Goal: Browse casually: Explore the website without a specific task or goal

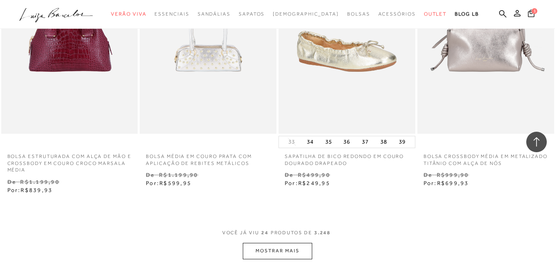
scroll to position [1517, 0]
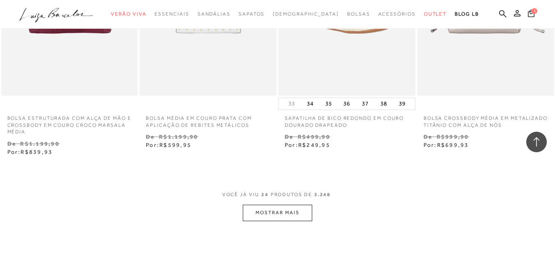
click at [288, 205] on button "MOSTRAR MAIS" at bounding box center [277, 213] width 69 height 16
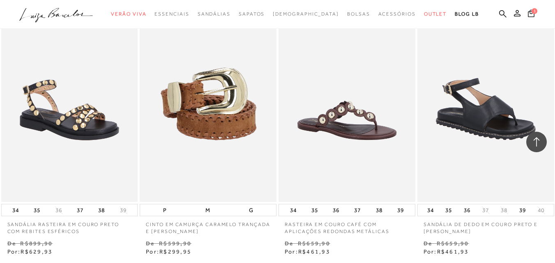
scroll to position [2237, 0]
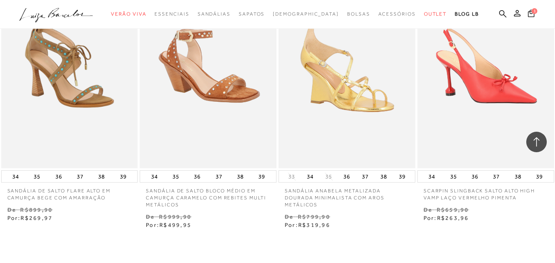
scroll to position [3133, 0]
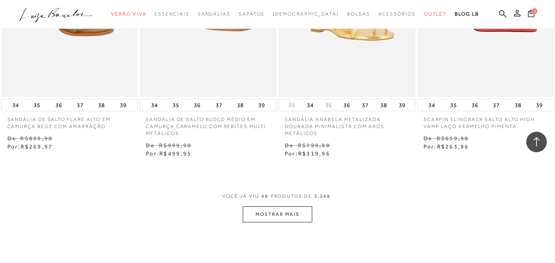
click at [284, 211] on button "MOSTRAR MAIS" at bounding box center [277, 215] width 69 height 16
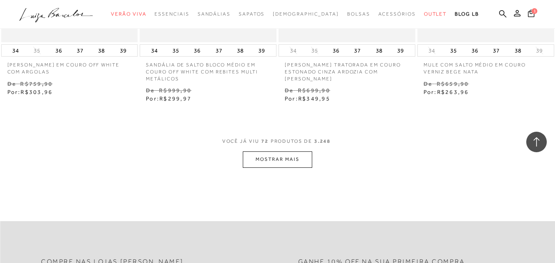
scroll to position [4810, 0]
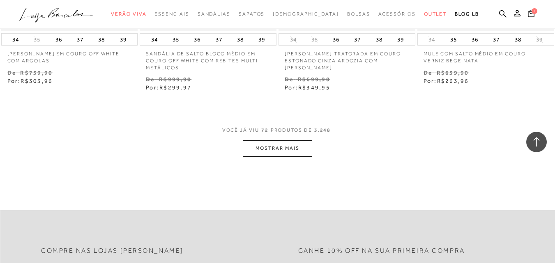
click at [259, 150] on button "MOSTRAR MAIS" at bounding box center [277, 149] width 69 height 16
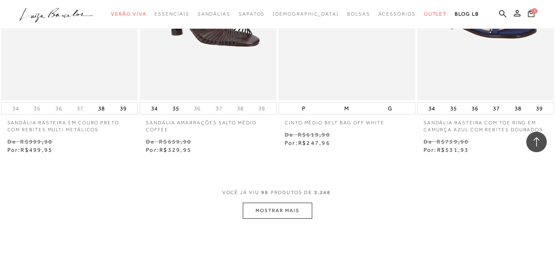
scroll to position [6403, 0]
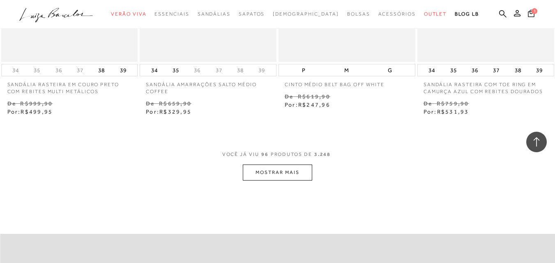
click at [277, 165] on button "MOSTRAR MAIS" at bounding box center [277, 173] width 69 height 16
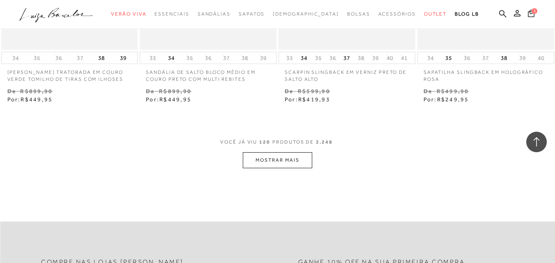
scroll to position [8025, 0]
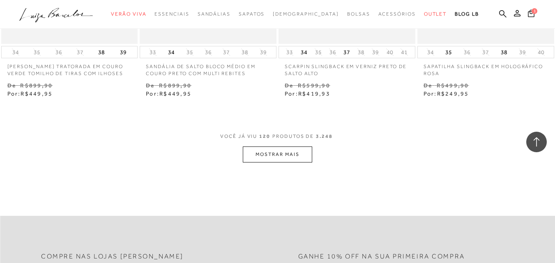
click at [268, 151] on button "MOSTRAR MAIS" at bounding box center [277, 155] width 69 height 16
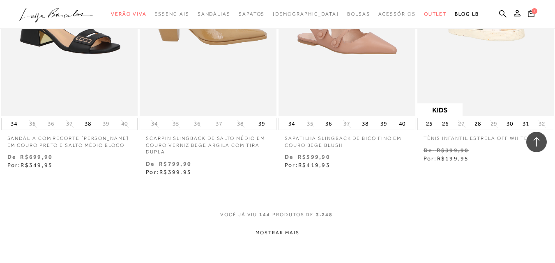
scroll to position [9636, 0]
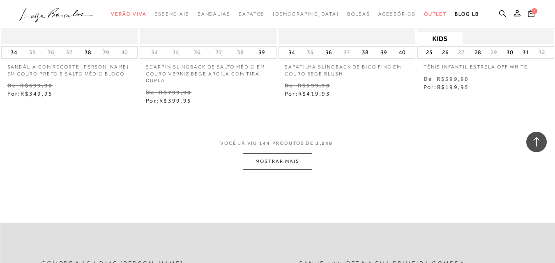
click at [271, 155] on button "MOSTRAR MAIS" at bounding box center [277, 162] width 69 height 16
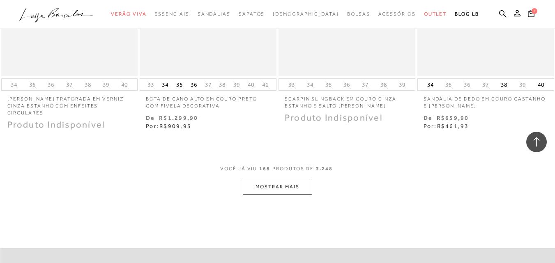
scroll to position [11263, 0]
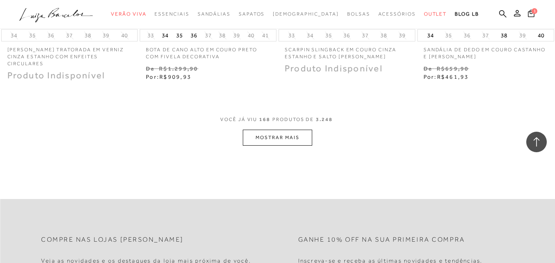
click at [275, 136] on button "MOSTRAR MAIS" at bounding box center [277, 138] width 69 height 16
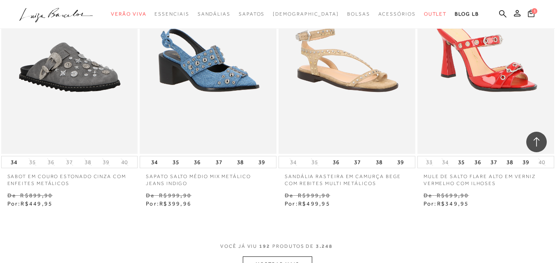
scroll to position [12764, 0]
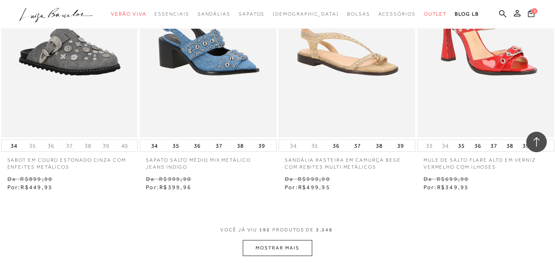
click at [278, 240] on button "MOSTRAR MAIS" at bounding box center [277, 248] width 69 height 16
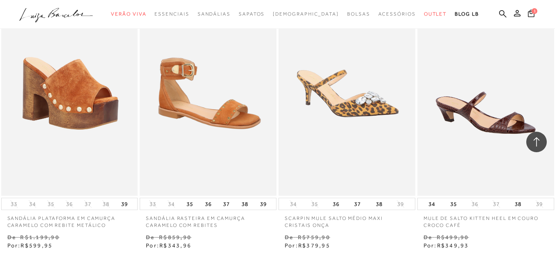
scroll to position [14358, 0]
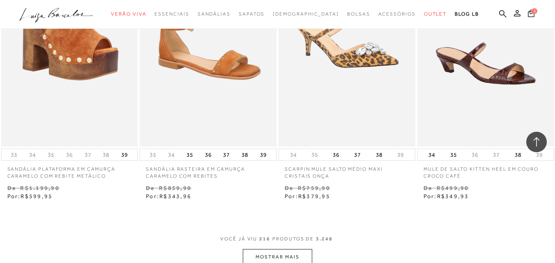
click at [275, 249] on button "MOSTRAR MAIS" at bounding box center [277, 257] width 69 height 16
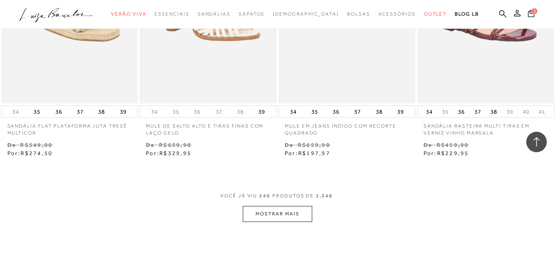
scroll to position [16035, 0]
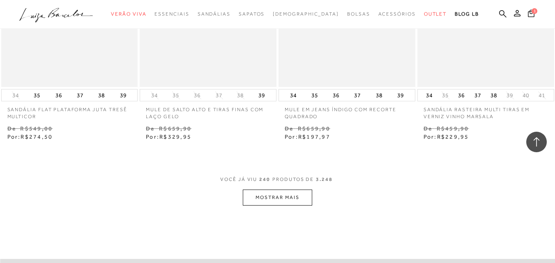
click at [277, 190] on button "MOSTRAR MAIS" at bounding box center [277, 198] width 69 height 16
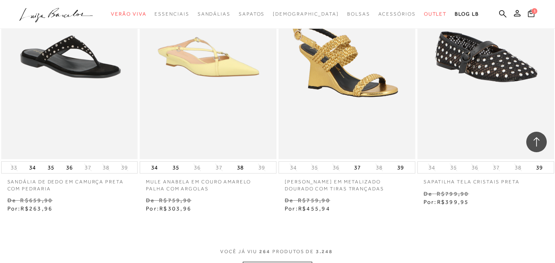
scroll to position [17696, 0]
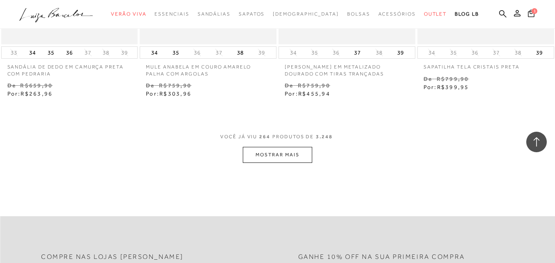
click at [272, 147] on button "MOSTRAR MAIS" at bounding box center [277, 155] width 69 height 16
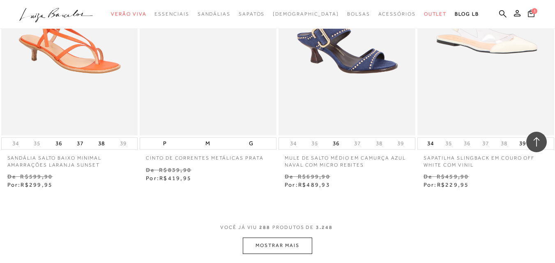
scroll to position [19225, 0]
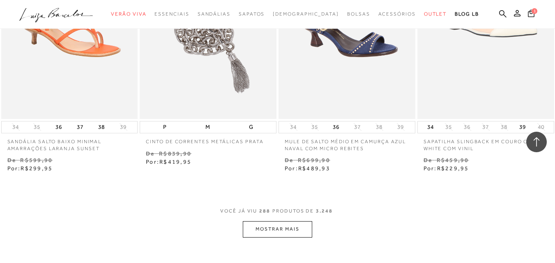
click at [289, 222] on button "MOSTRAR MAIS" at bounding box center [277, 230] width 69 height 16
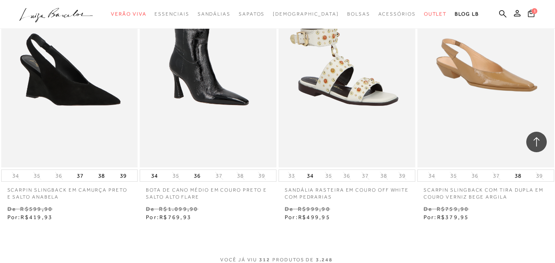
scroll to position [20803, 0]
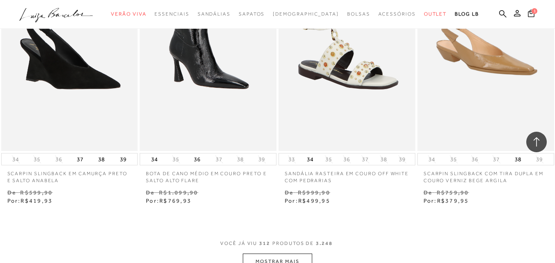
click at [283, 254] on button "MOSTRAR MAIS" at bounding box center [277, 262] width 69 height 16
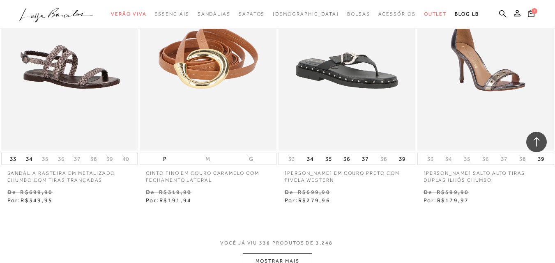
scroll to position [22480, 0]
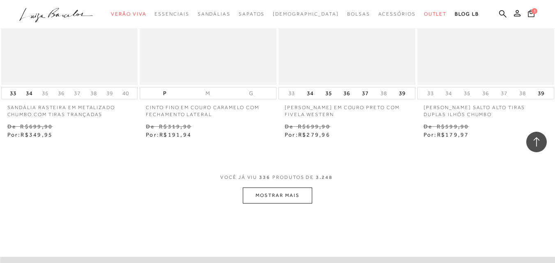
click at [270, 188] on button "MOSTRAR MAIS" at bounding box center [277, 196] width 69 height 16
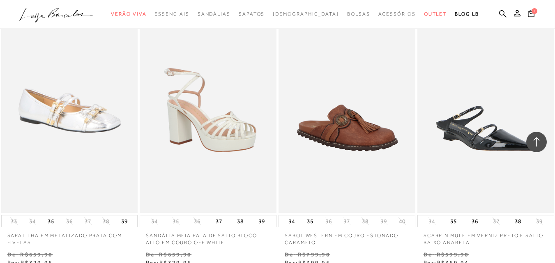
scroll to position [24042, 0]
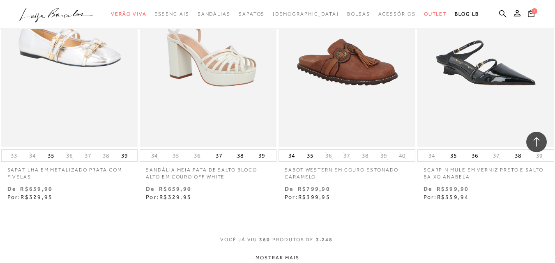
click at [284, 250] on button "MOSTRAR MAIS" at bounding box center [277, 258] width 69 height 16
